Goal: Task Accomplishment & Management: Manage account settings

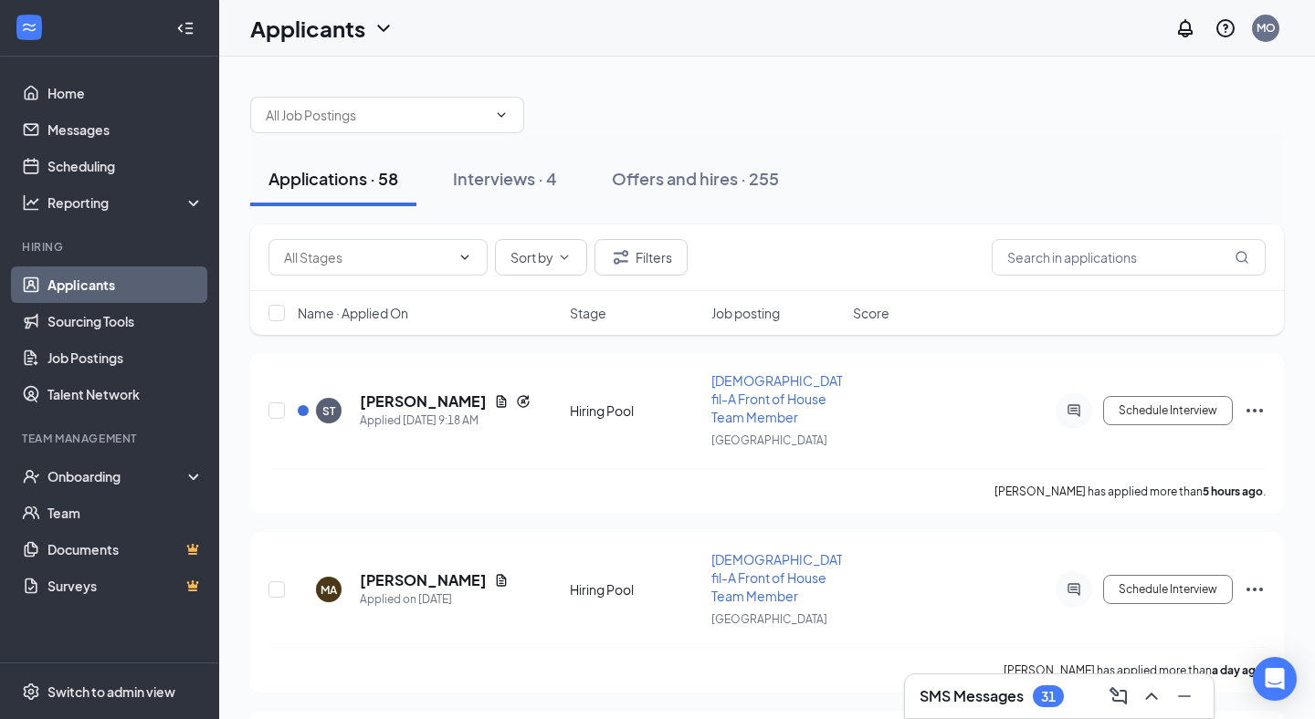
click at [920, 147] on div "Applications · 58 Interviews · 4 Offers and hires · 255" at bounding box center [766, 178] width 1033 height 91
click at [922, 126] on div at bounding box center [766, 106] width 1033 height 55
click at [919, 146] on div "Applications · 58 Interviews · 4 Offers and hires · 255" at bounding box center [766, 178] width 1033 height 91
click at [903, 86] on div at bounding box center [766, 106] width 1033 height 55
click at [856, 117] on div at bounding box center [766, 106] width 1033 height 55
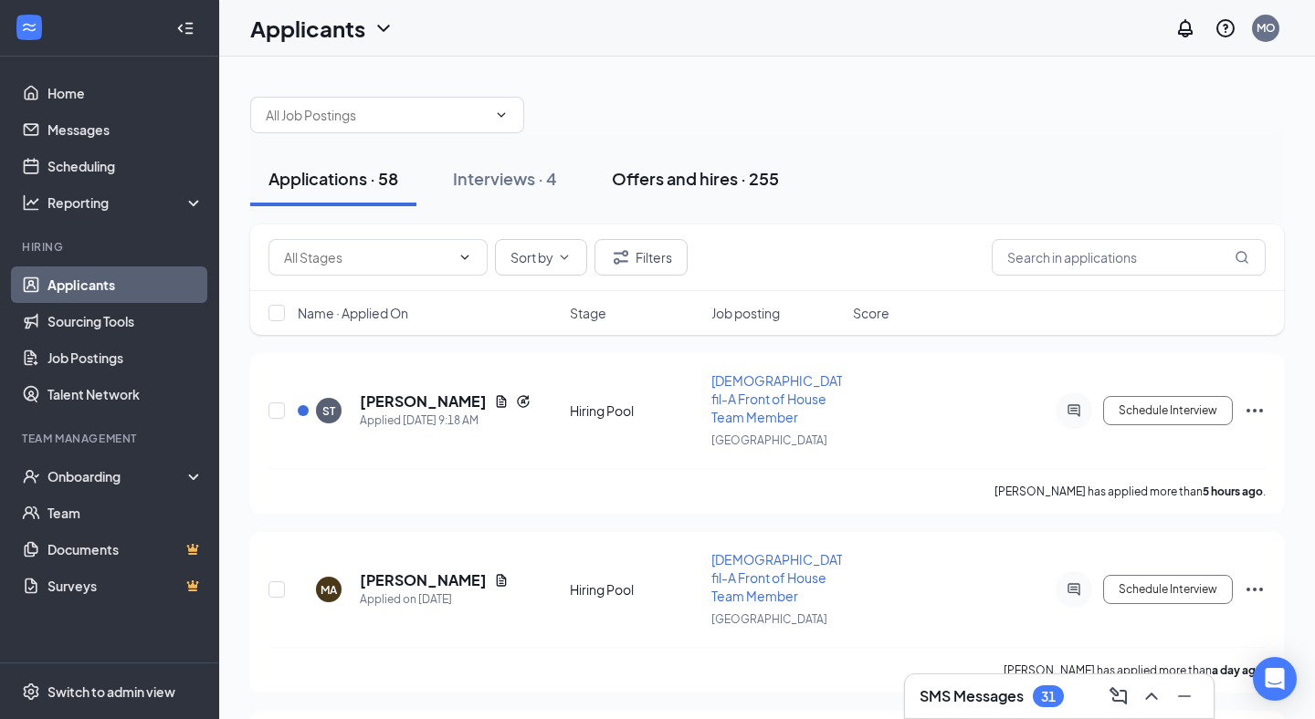
click at [679, 181] on div "Offers and hires · 255" at bounding box center [695, 178] width 167 height 23
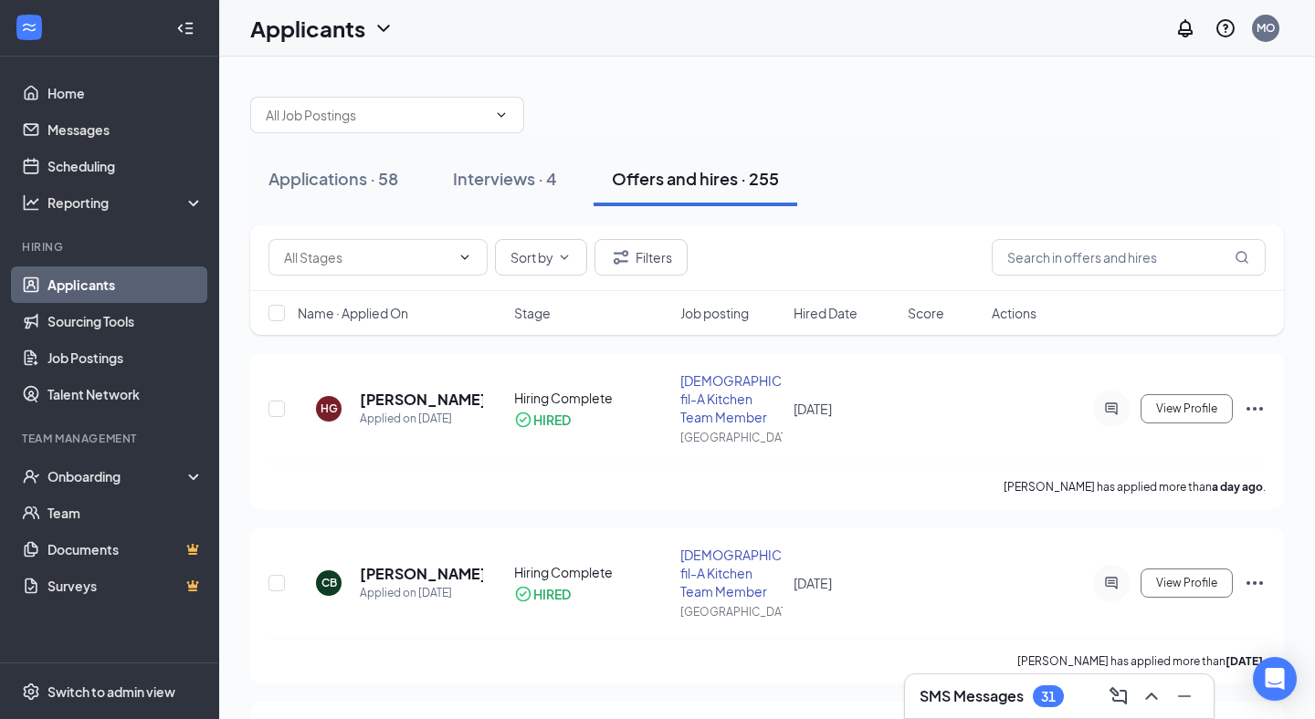
click at [854, 196] on div "Applications · 58 Interviews · 4 Offers and hires · 255" at bounding box center [766, 179] width 1033 height 55
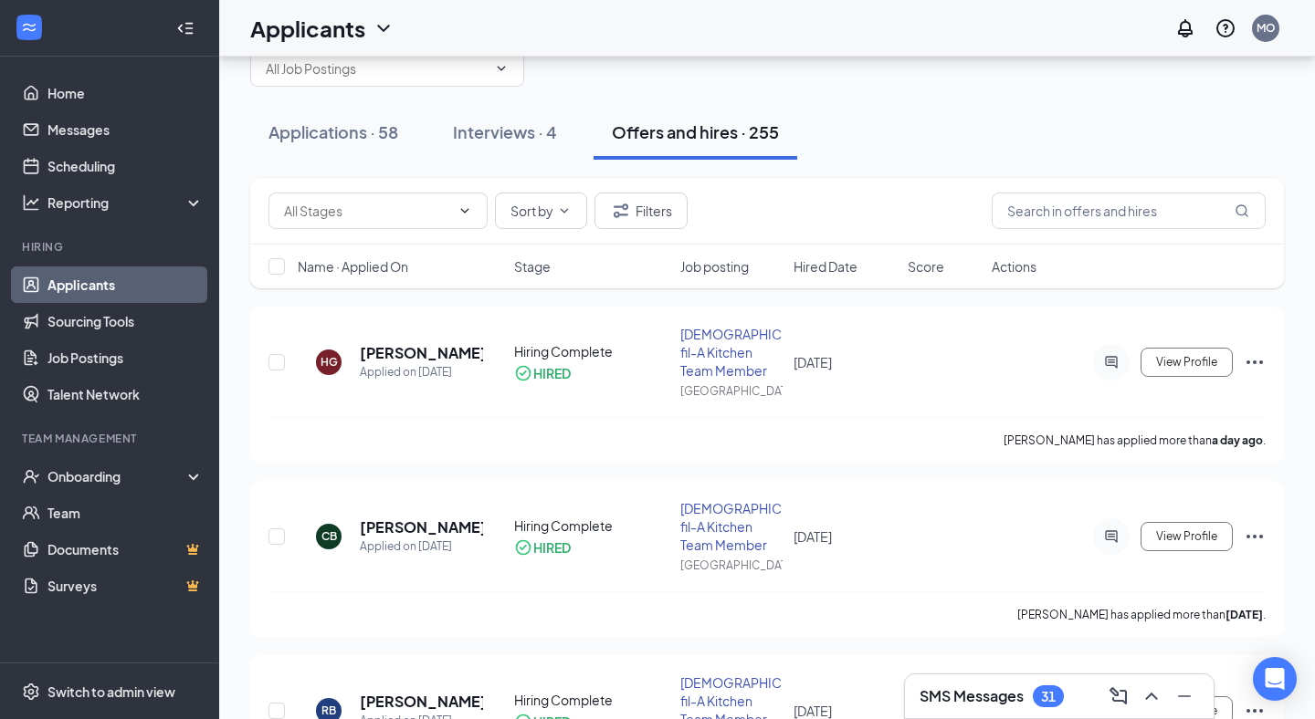
click at [906, 152] on div "Applications · 58 Interviews · 4 Offers and hires · 255" at bounding box center [766, 132] width 1033 height 55
click at [930, 126] on div "Applications · 58 Interviews · 4 Offers and hires · 255" at bounding box center [766, 132] width 1033 height 55
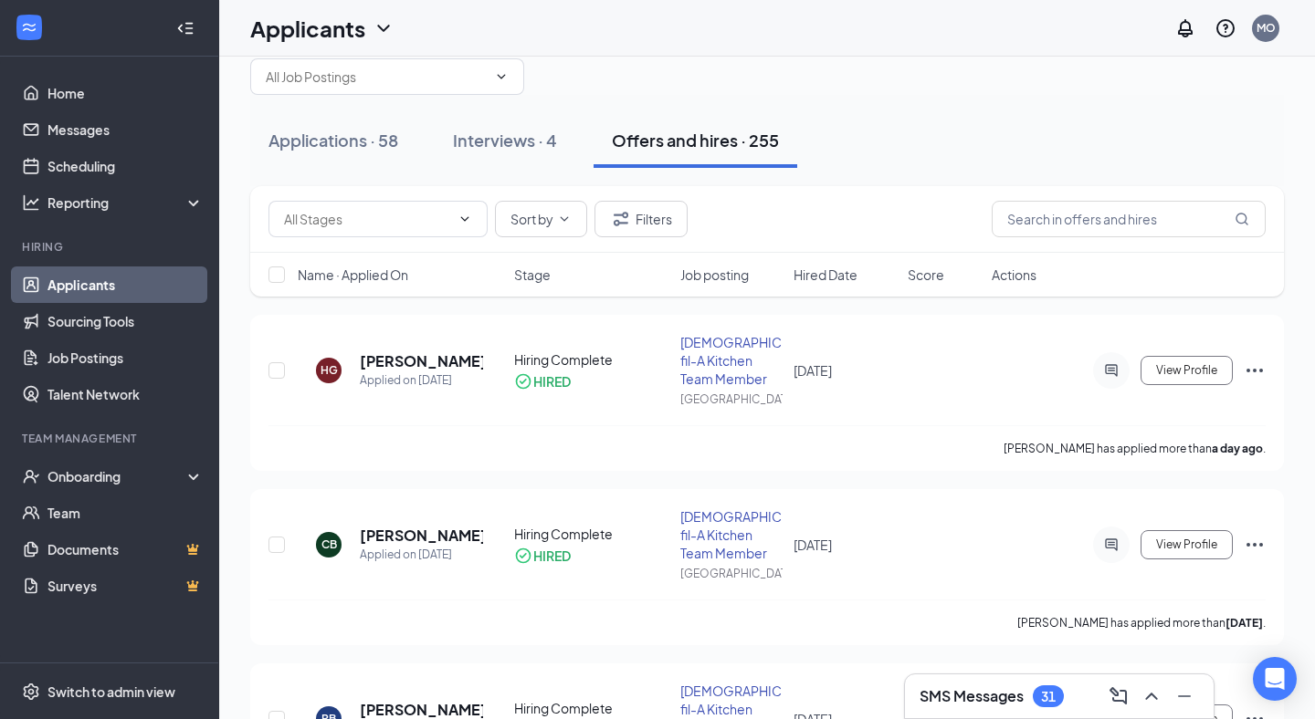
scroll to position [42, 0]
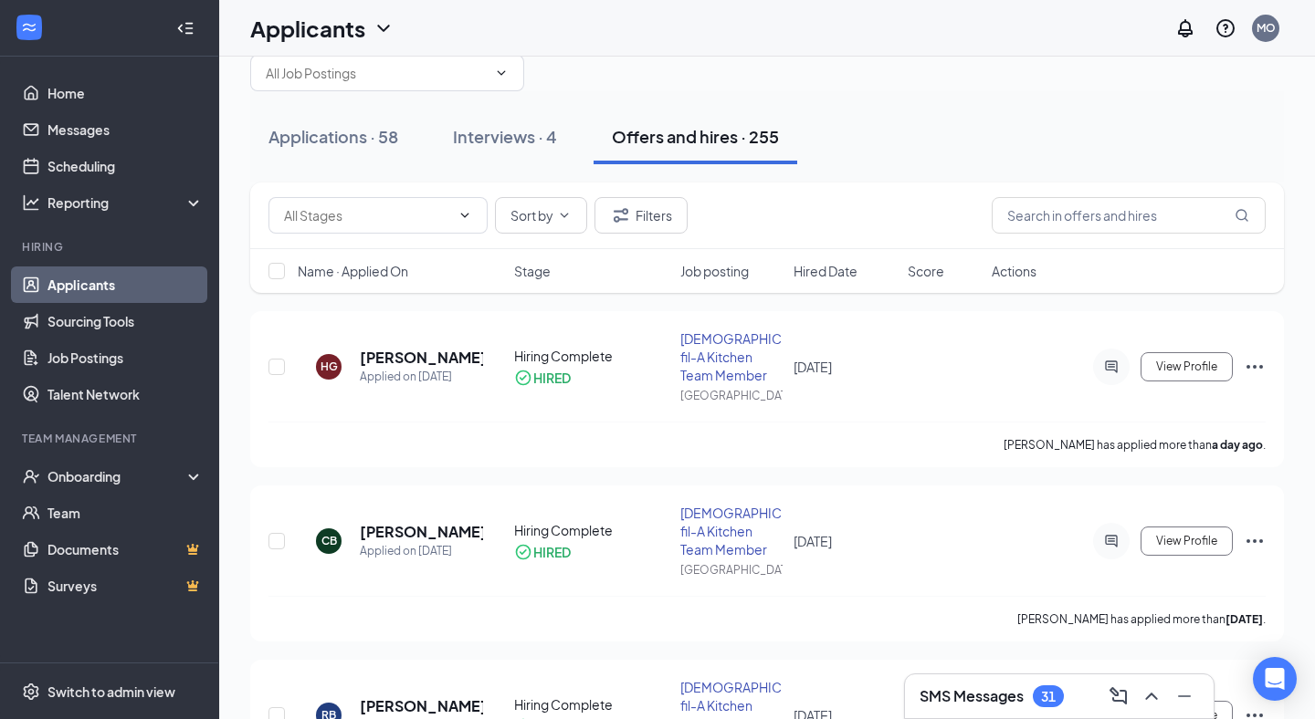
click at [897, 141] on div "Applications · 58 Interviews · 4 Offers and hires · 255" at bounding box center [766, 137] width 1033 height 55
click at [852, 214] on div "Sort by Filters" at bounding box center [766, 215] width 997 height 37
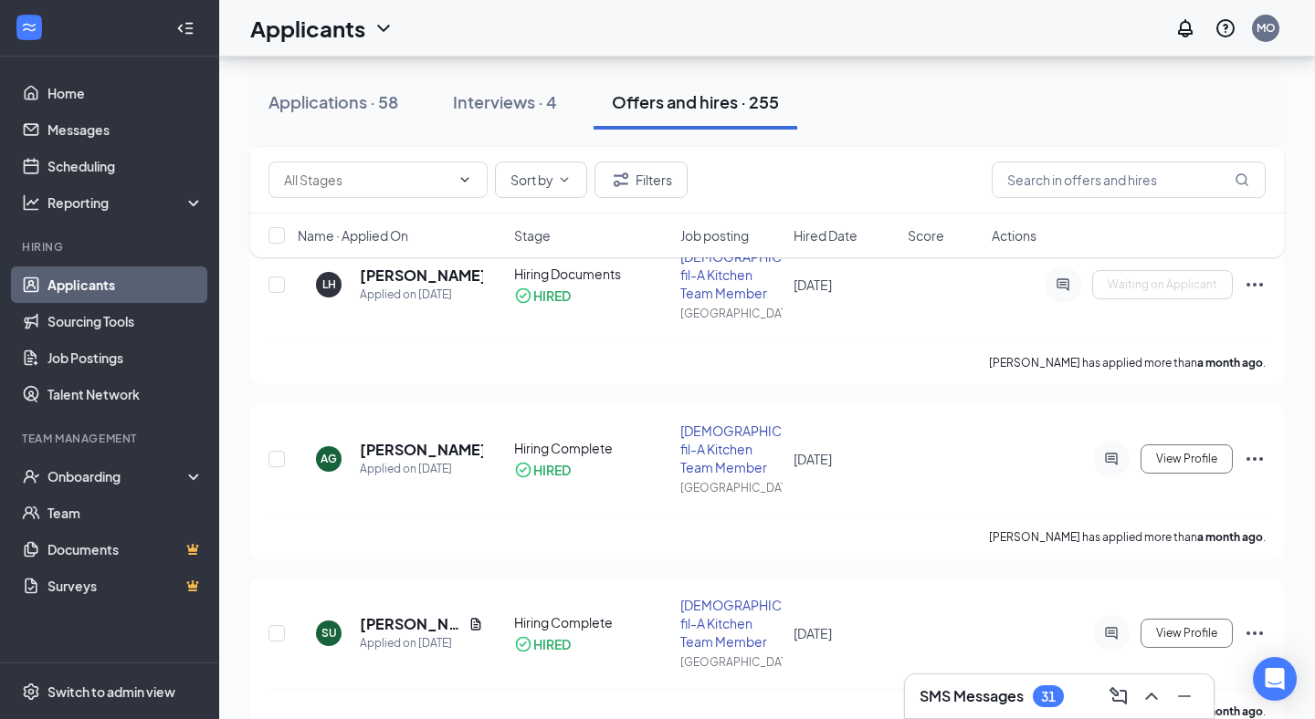
scroll to position [882, 0]
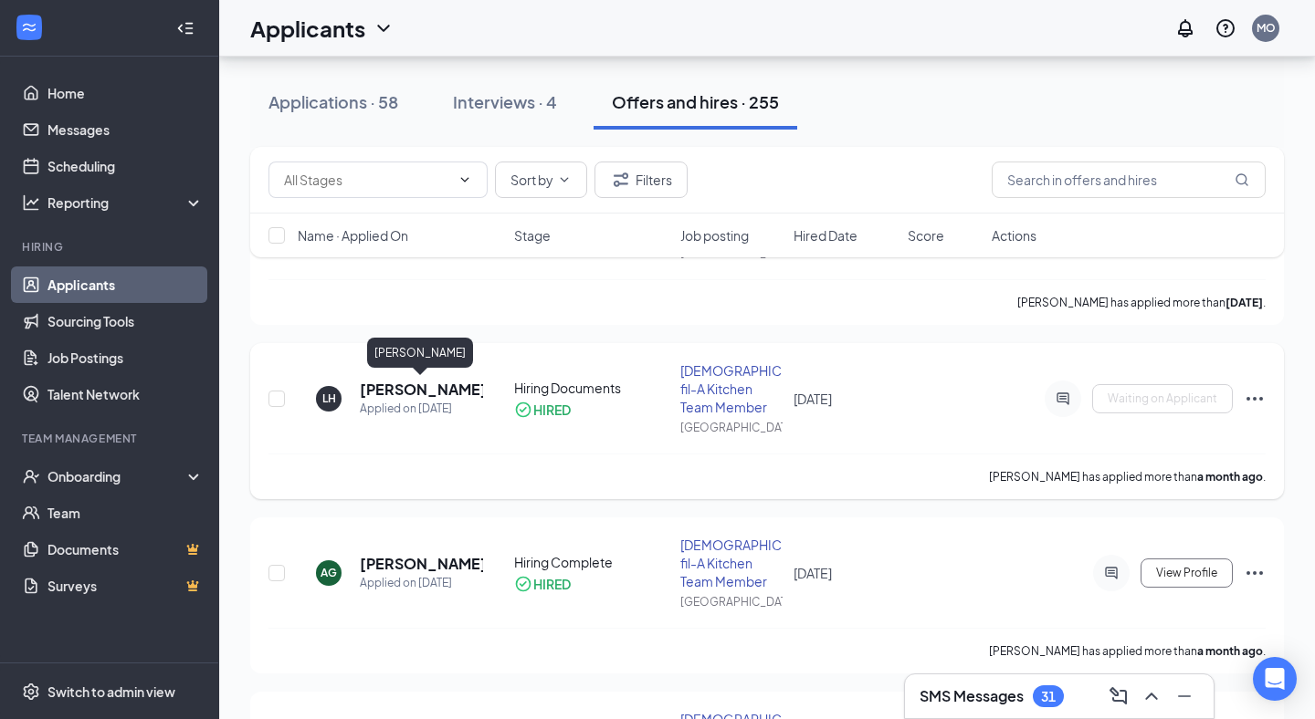
click at [380, 393] on h5 "[PERSON_NAME]" at bounding box center [421, 390] width 123 height 20
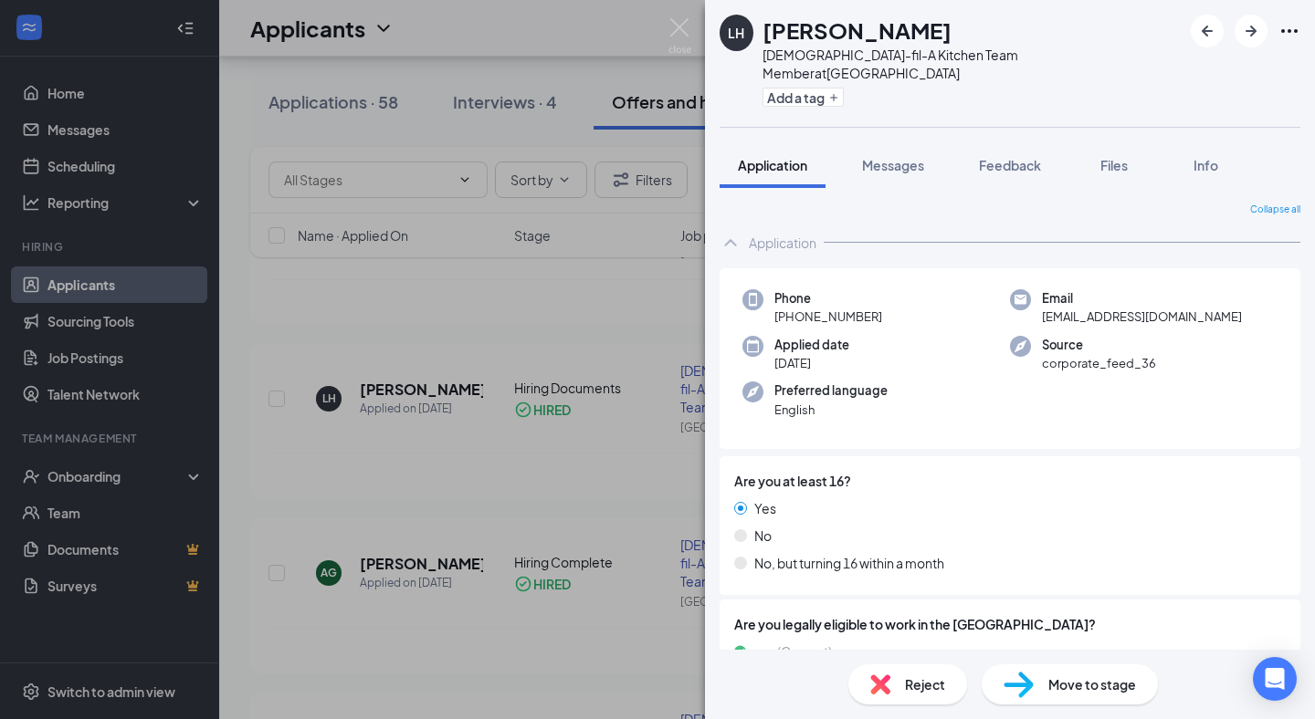
click at [907, 203] on div "Collapse all" at bounding box center [1009, 210] width 581 height 15
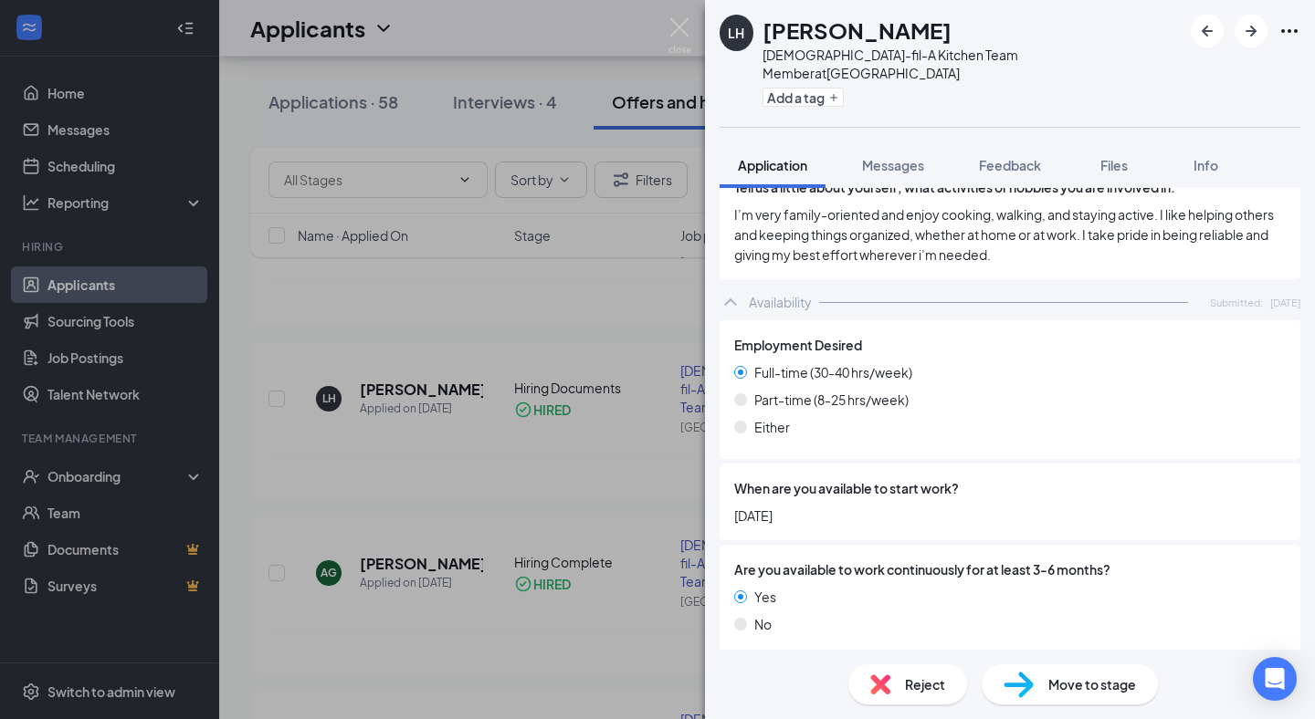
scroll to position [1078, 0]
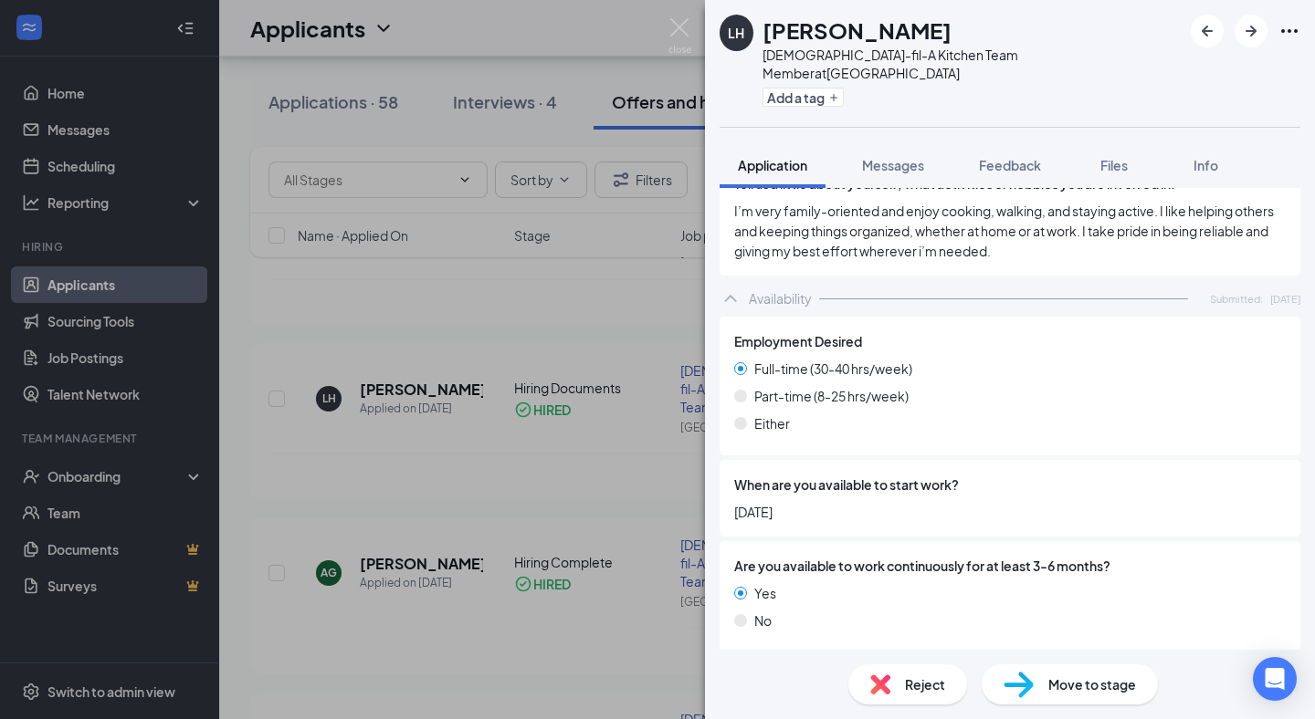
click at [1054, 691] on span "Move to stage" at bounding box center [1092, 685] width 88 height 20
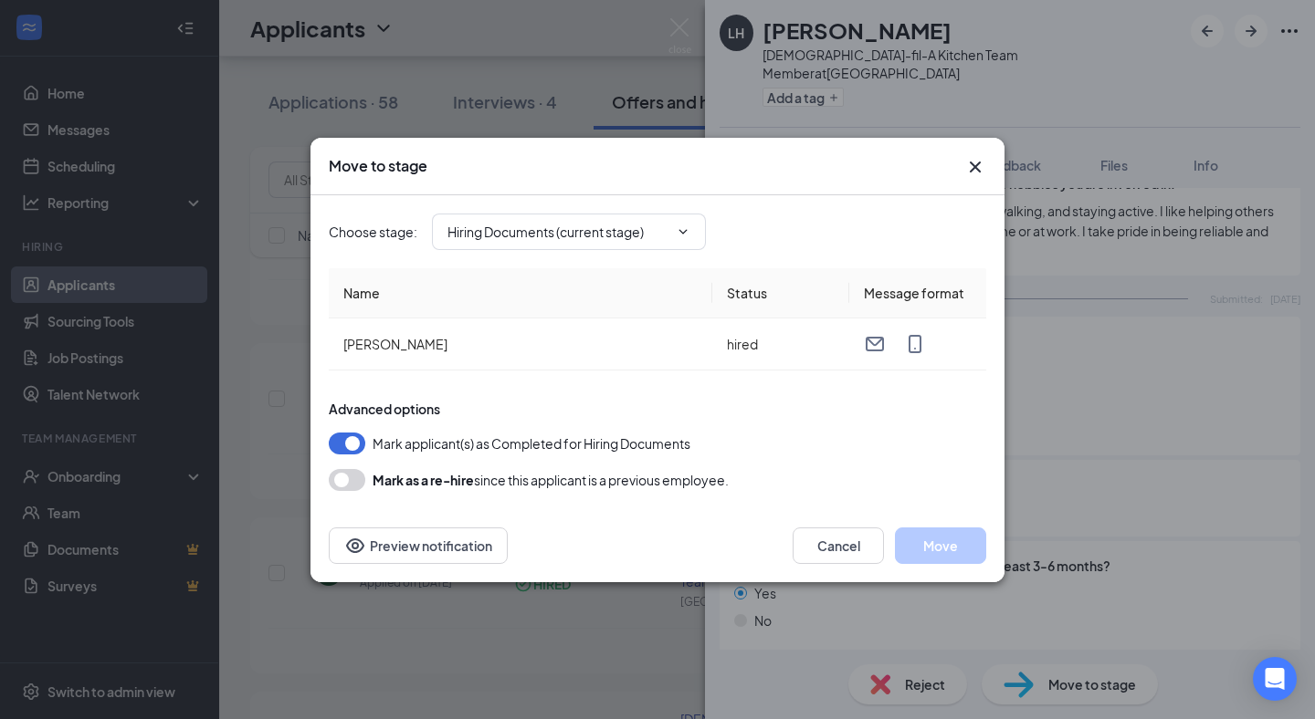
type input "Hiring Complete (final stage)"
click at [594, 241] on span "Hiring Complete (final stage)" at bounding box center [569, 232] width 274 height 37
click at [976, 169] on icon "Cross" at bounding box center [975, 167] width 22 height 22
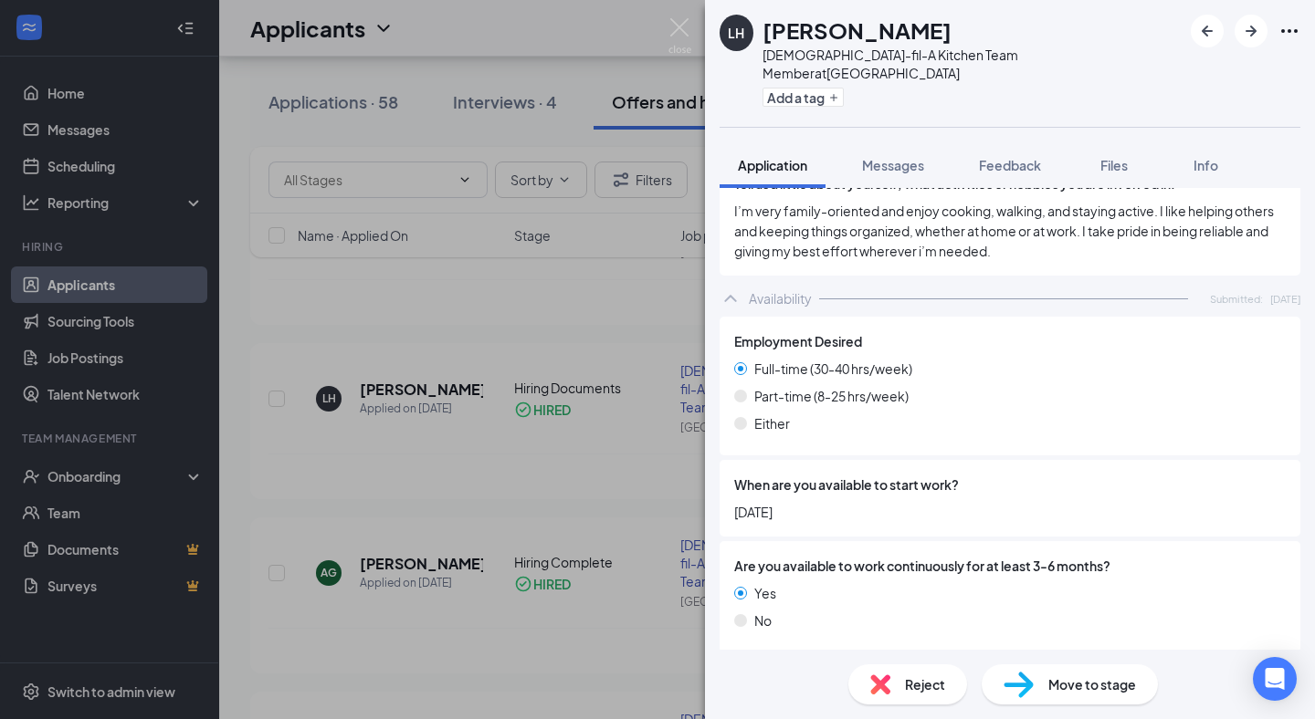
scroll to position [2195, 0]
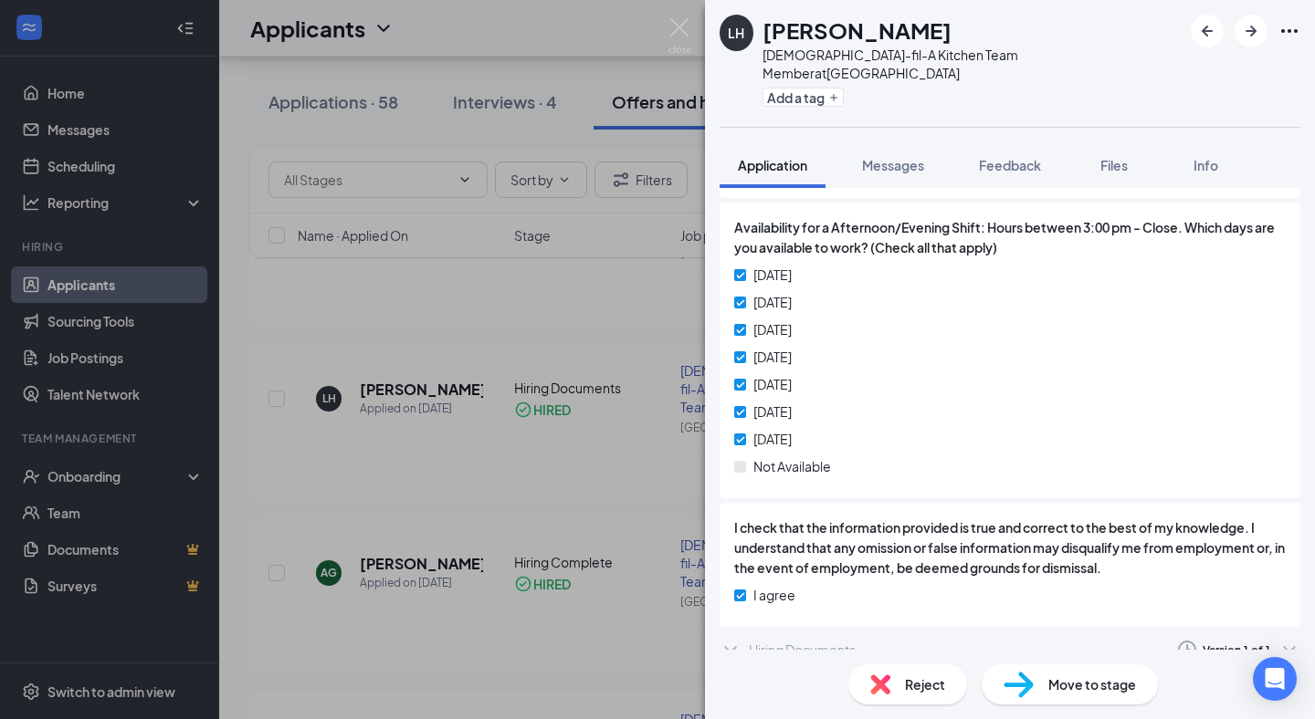
click at [731, 639] on icon "ChevronDown" at bounding box center [730, 650] width 22 height 22
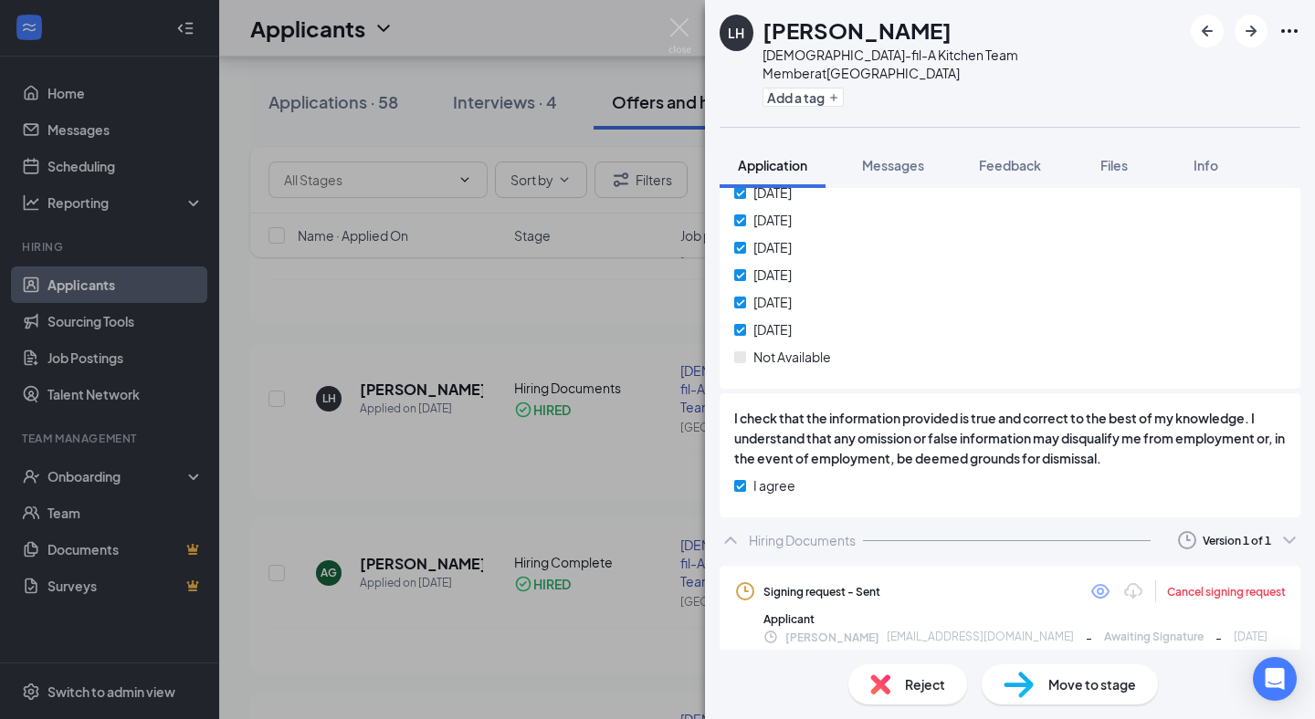
scroll to position [2305, 0]
click at [1098, 583] on icon "Eye" at bounding box center [1100, 590] width 18 height 15
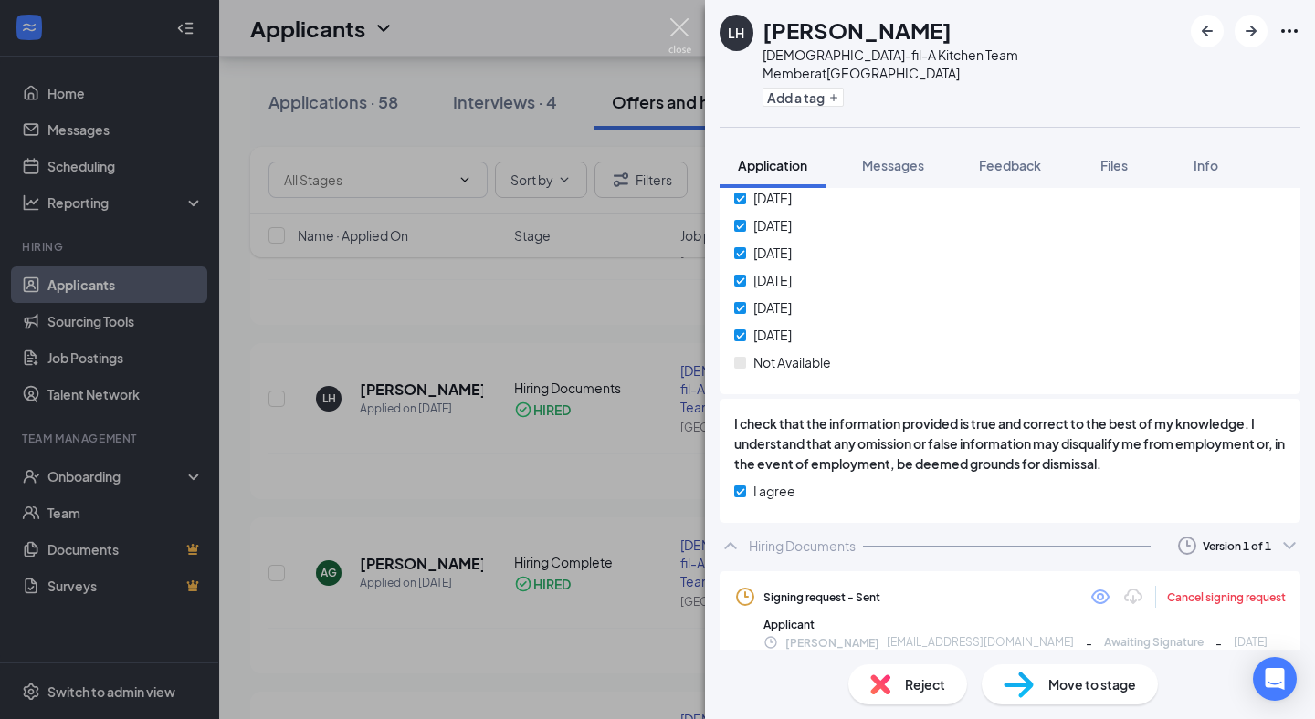
click at [680, 23] on img at bounding box center [679, 36] width 23 height 36
